Goal: Task Accomplishment & Management: Use online tool/utility

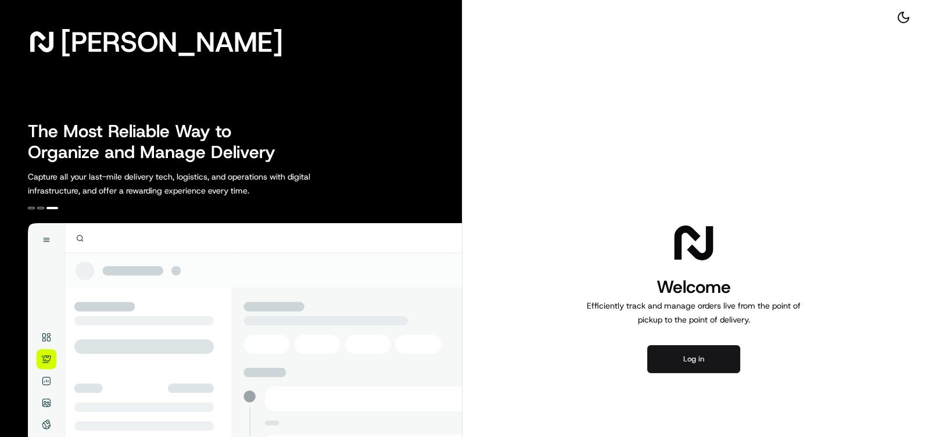
click at [711, 357] on button "Log in" at bounding box center [693, 359] width 93 height 28
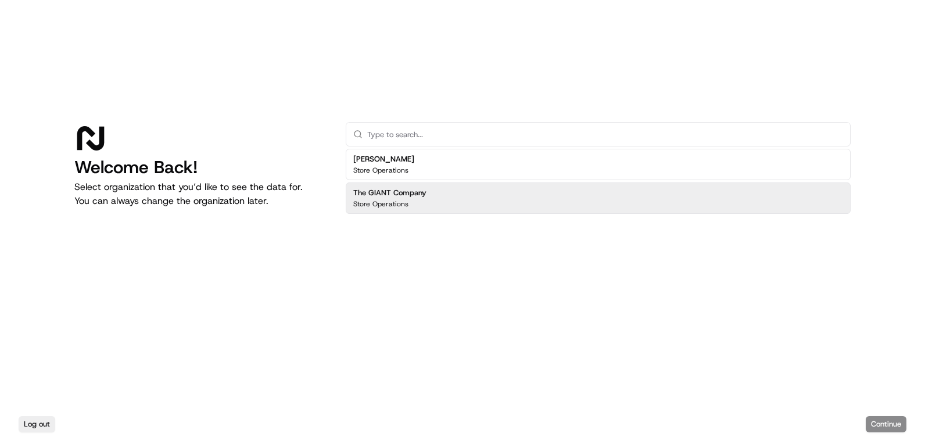
click at [461, 210] on div "The GIANT Company Store Operations" at bounding box center [598, 197] width 505 height 31
click at [881, 422] on button "Continue" at bounding box center [886, 424] width 41 height 16
